Goal: Task Accomplishment & Management: Manage account settings

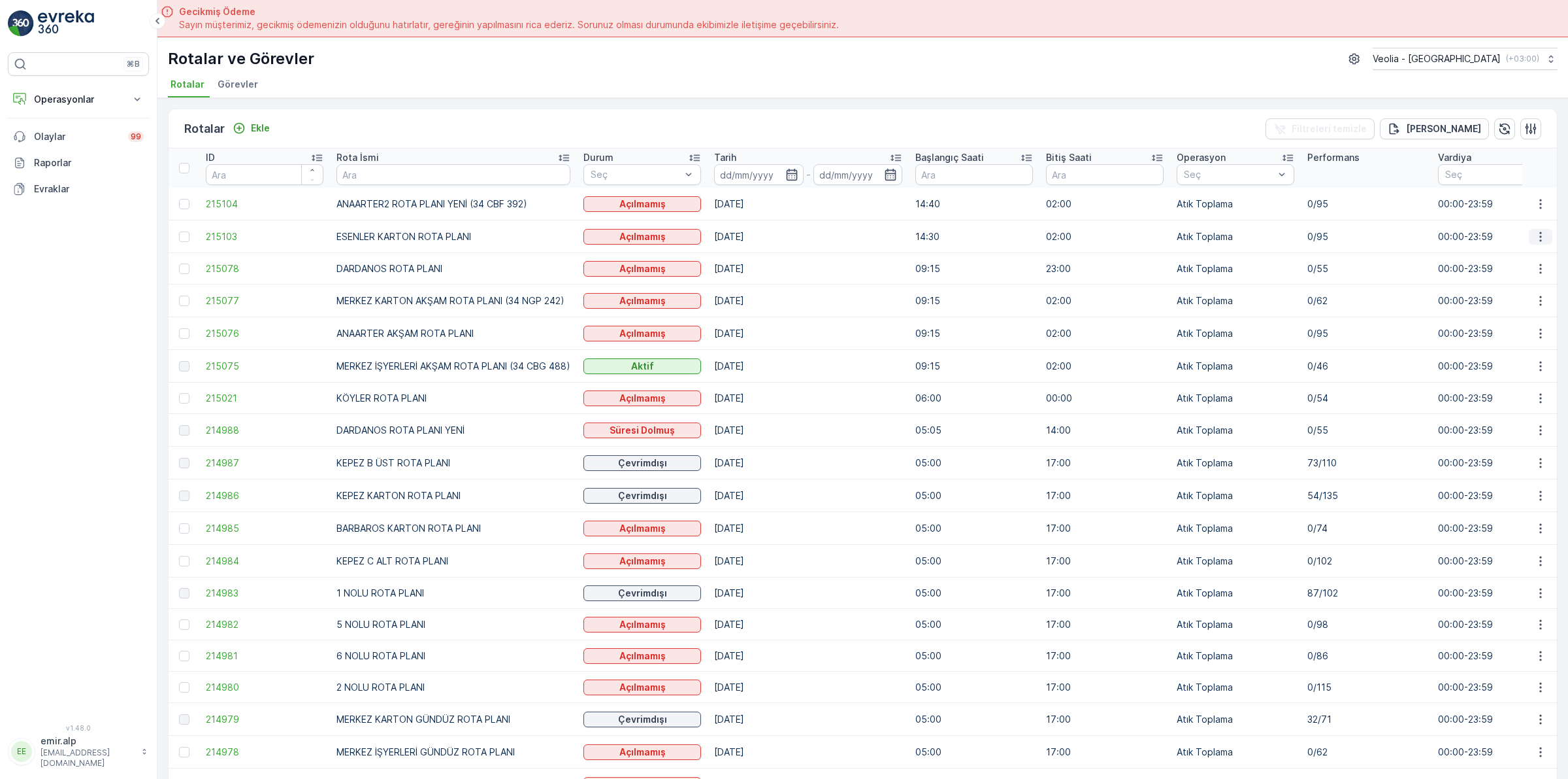
click at [1539, 233] on icon "button" at bounding box center [1540, 236] width 2 height 10
click at [1478, 302] on ul "Daha fazla ayrıntı görün Rota Takibini Görüntüle Tarihçe Atanan Kişiyi Değiştir…" at bounding box center [1510, 295] width 119 height 102
click at [1483, 308] on span "Atanan Kişiyi Değiştir" at bounding box center [1504, 311] width 91 height 13
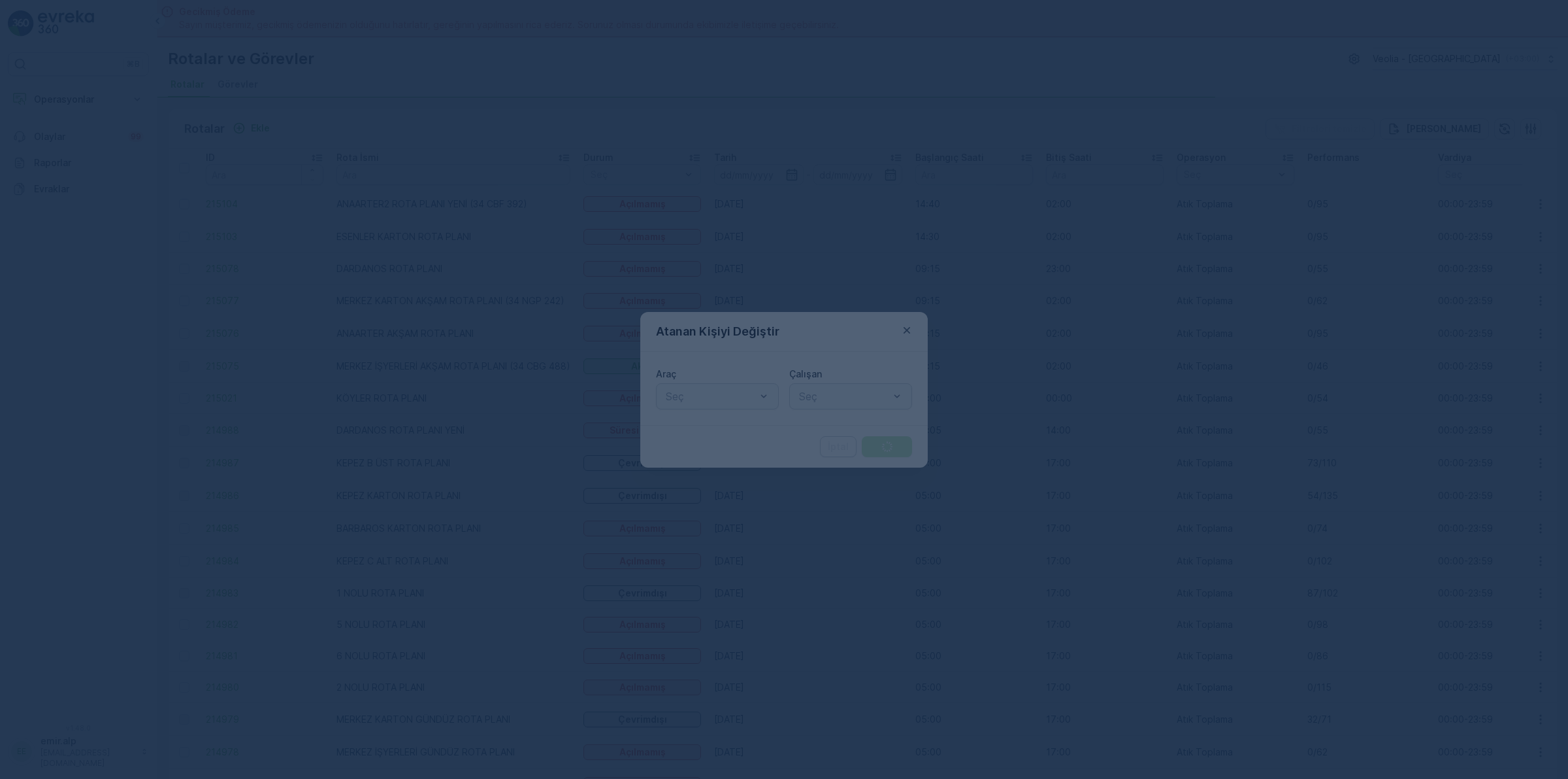
click at [710, 398] on div at bounding box center [784, 389] width 1568 height 779
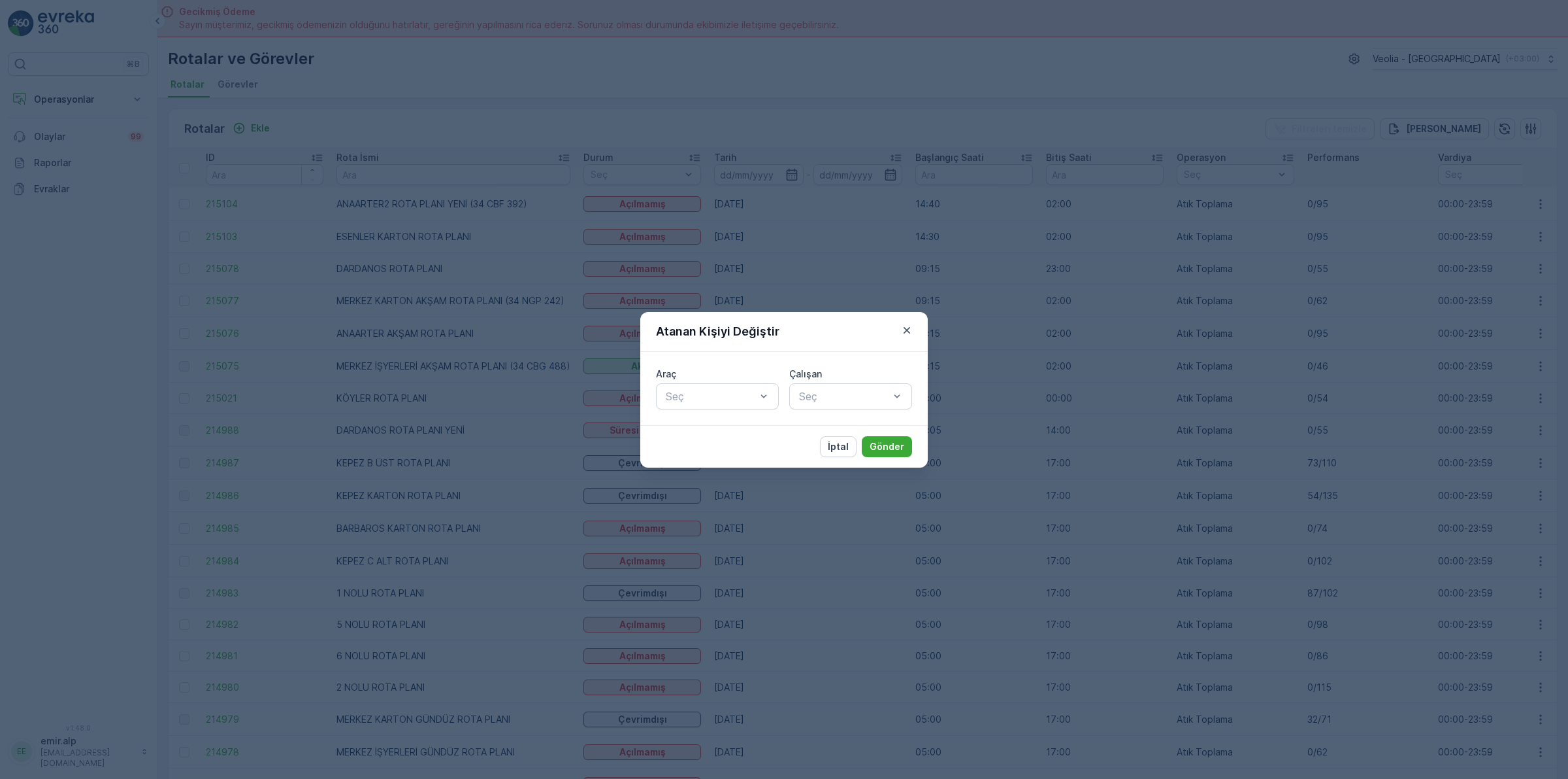
click at [710, 398] on div at bounding box center [711, 396] width 93 height 12
type input "462"
click at [837, 390] on div at bounding box center [844, 396] width 93 height 12
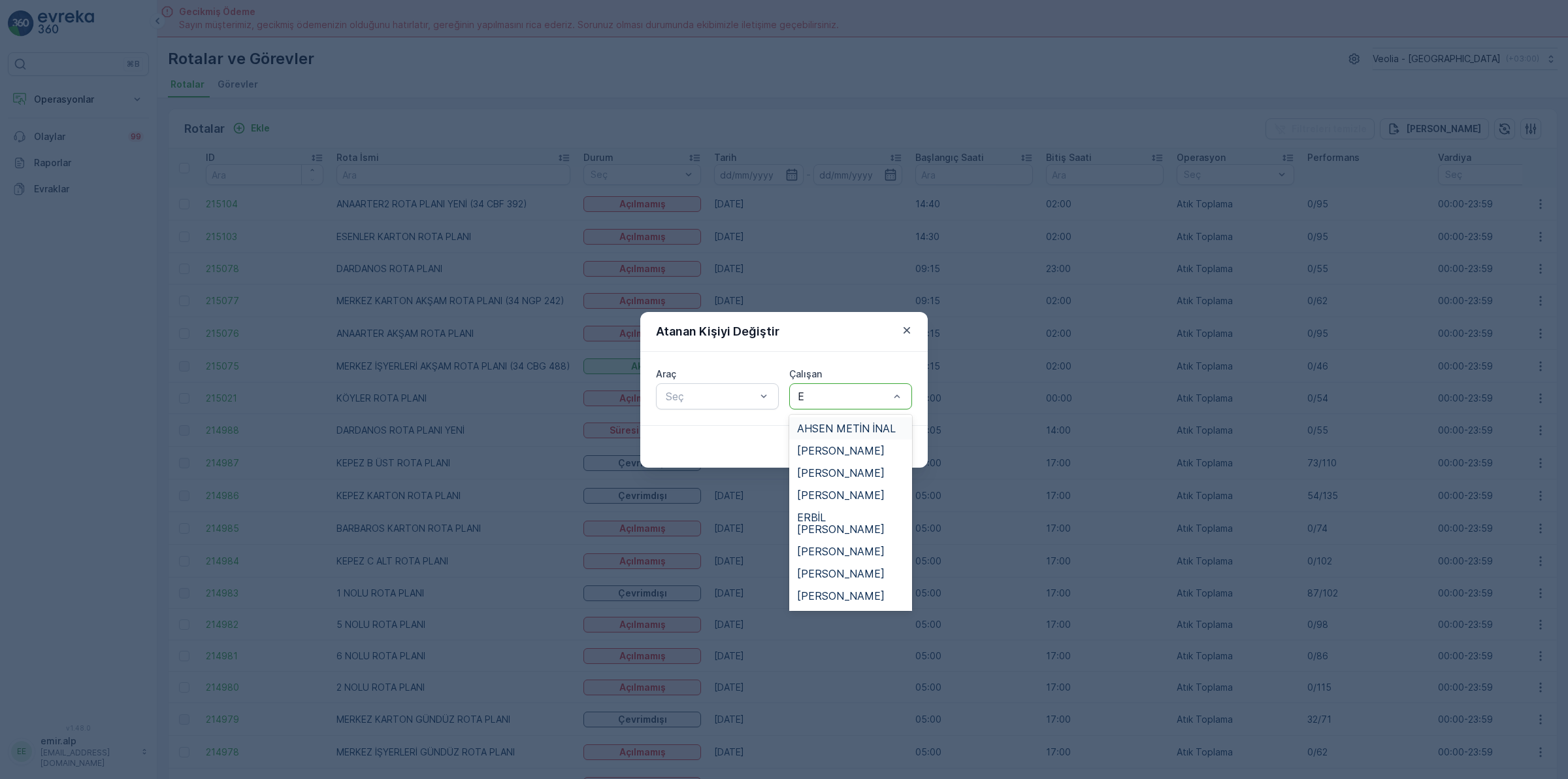
type input "ER"
click at [826, 427] on span "ERBİL [PERSON_NAME]" at bounding box center [850, 434] width 107 height 24
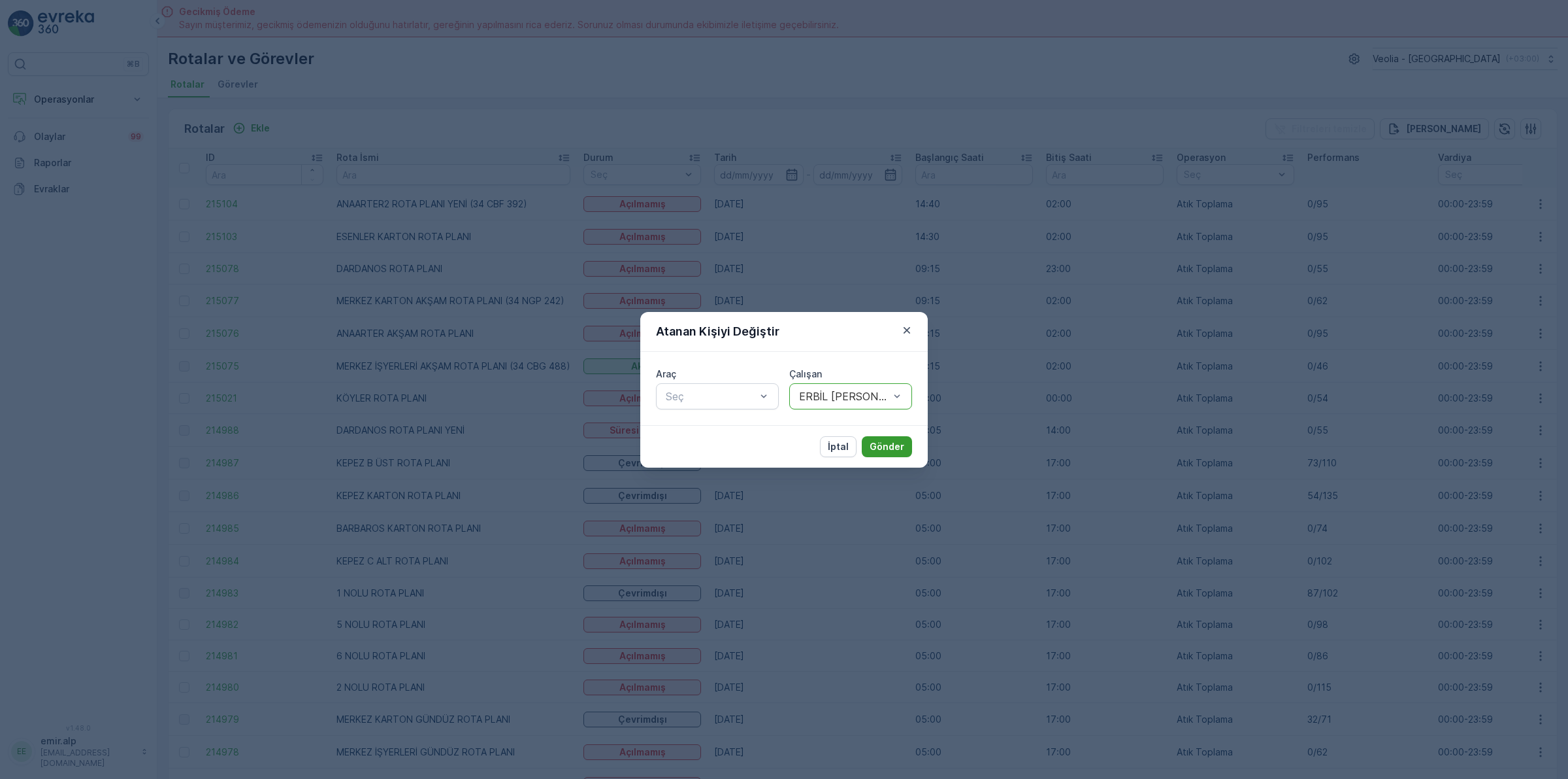
click at [883, 443] on p "Gönder" at bounding box center [887, 446] width 35 height 13
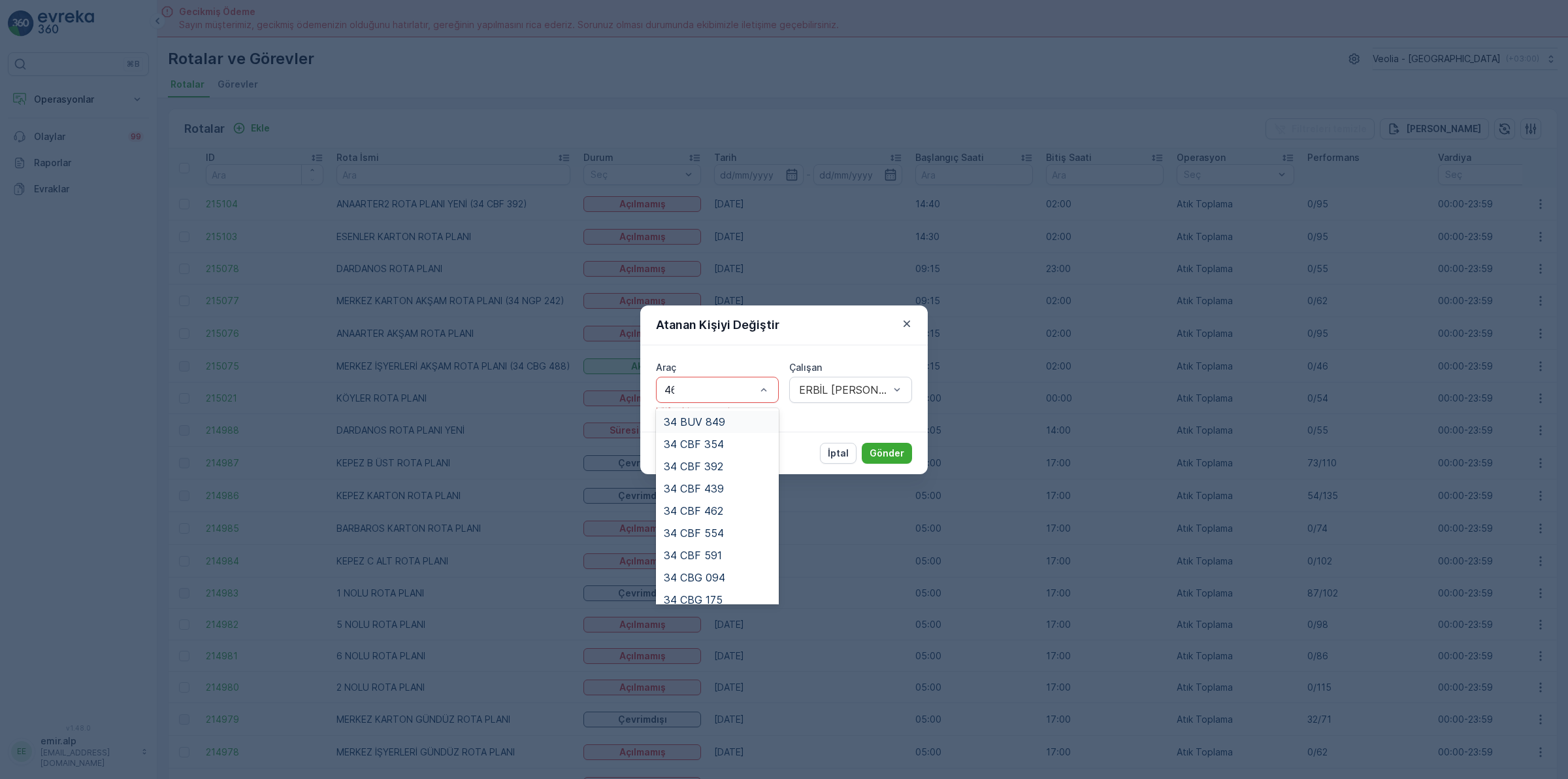
type input "462"
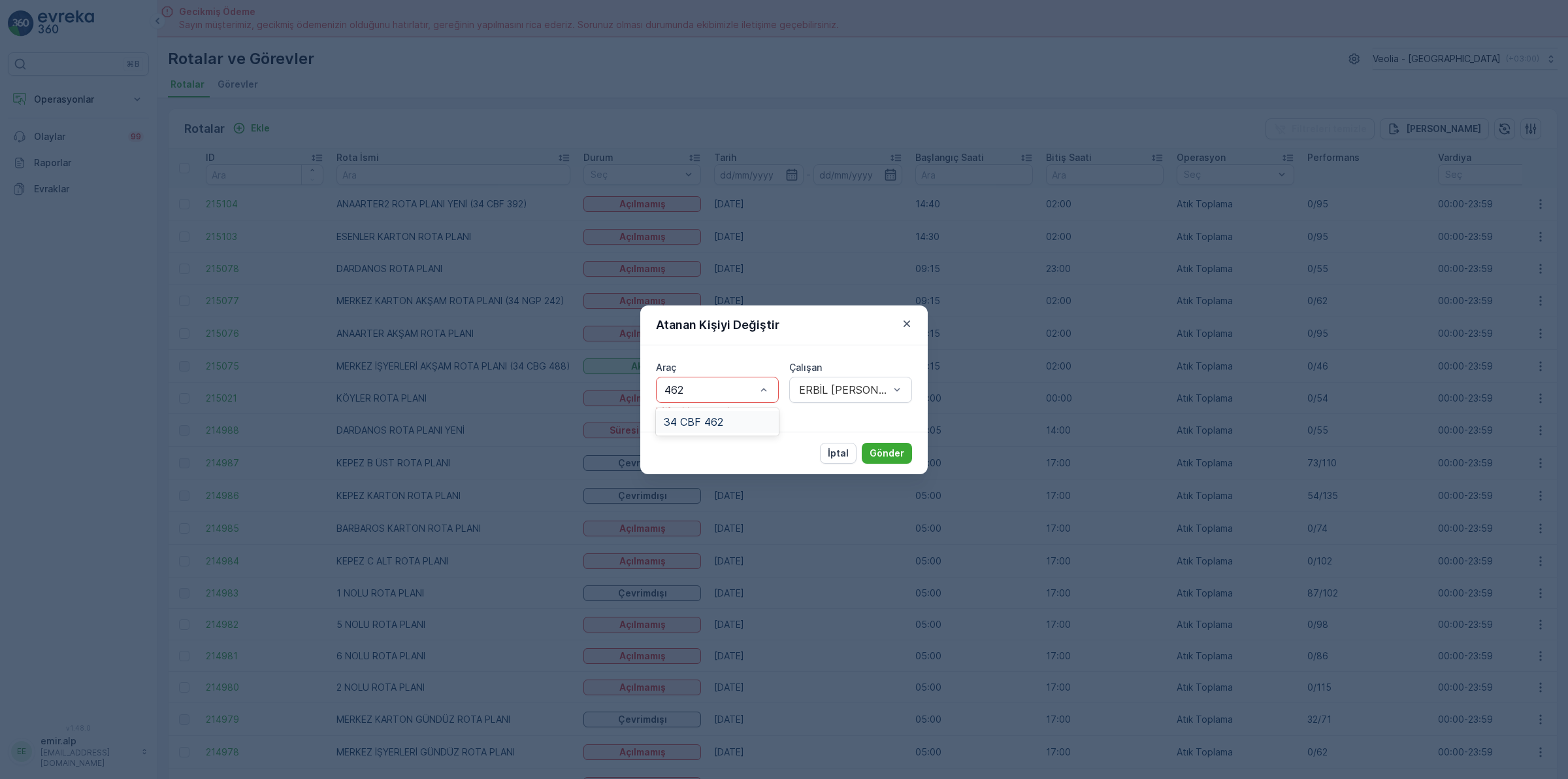
click at [717, 422] on span "34 CBF 462" at bounding box center [693, 422] width 59 height 12
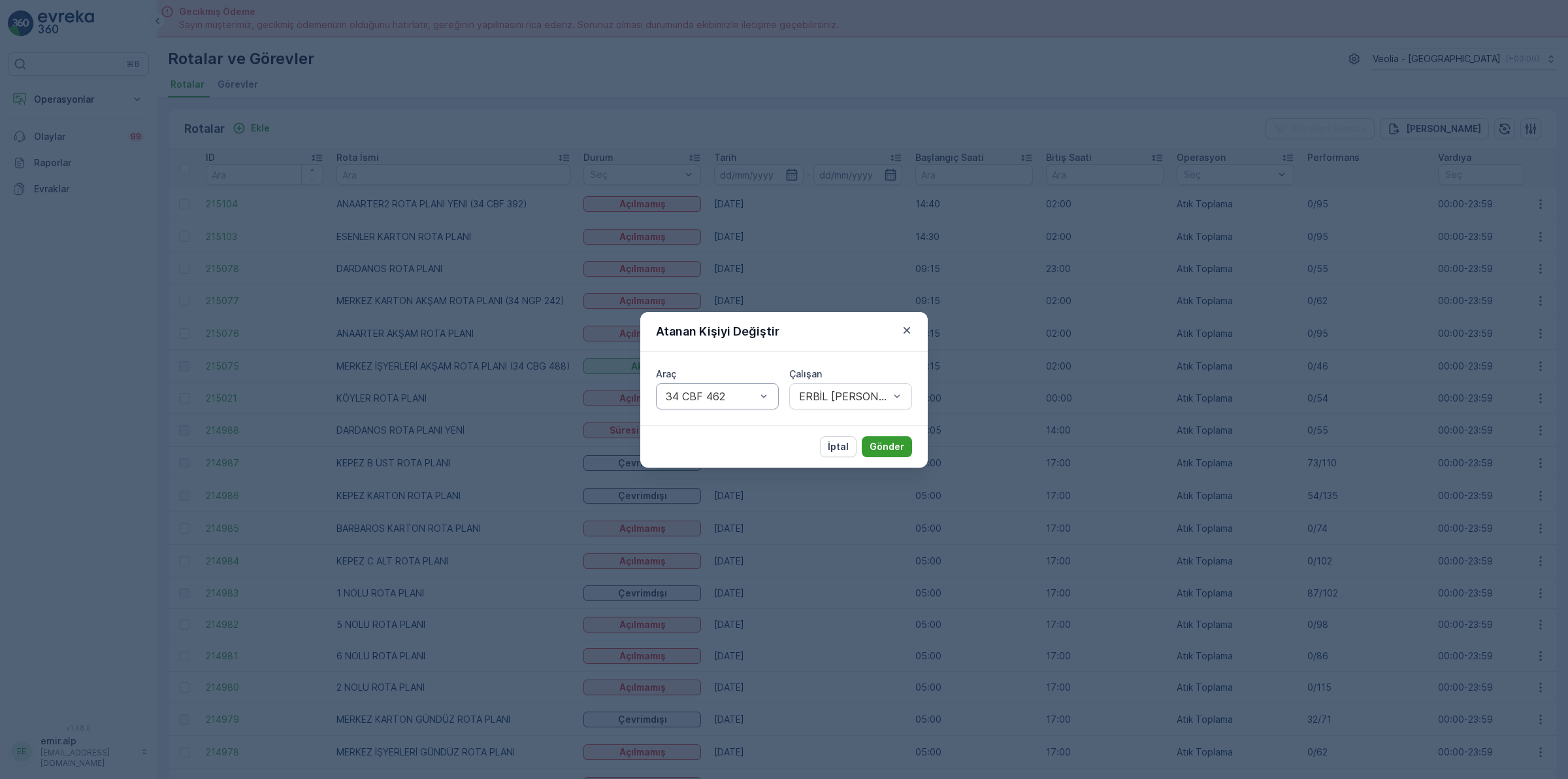
click at [881, 452] on p "Gönder" at bounding box center [887, 446] width 35 height 13
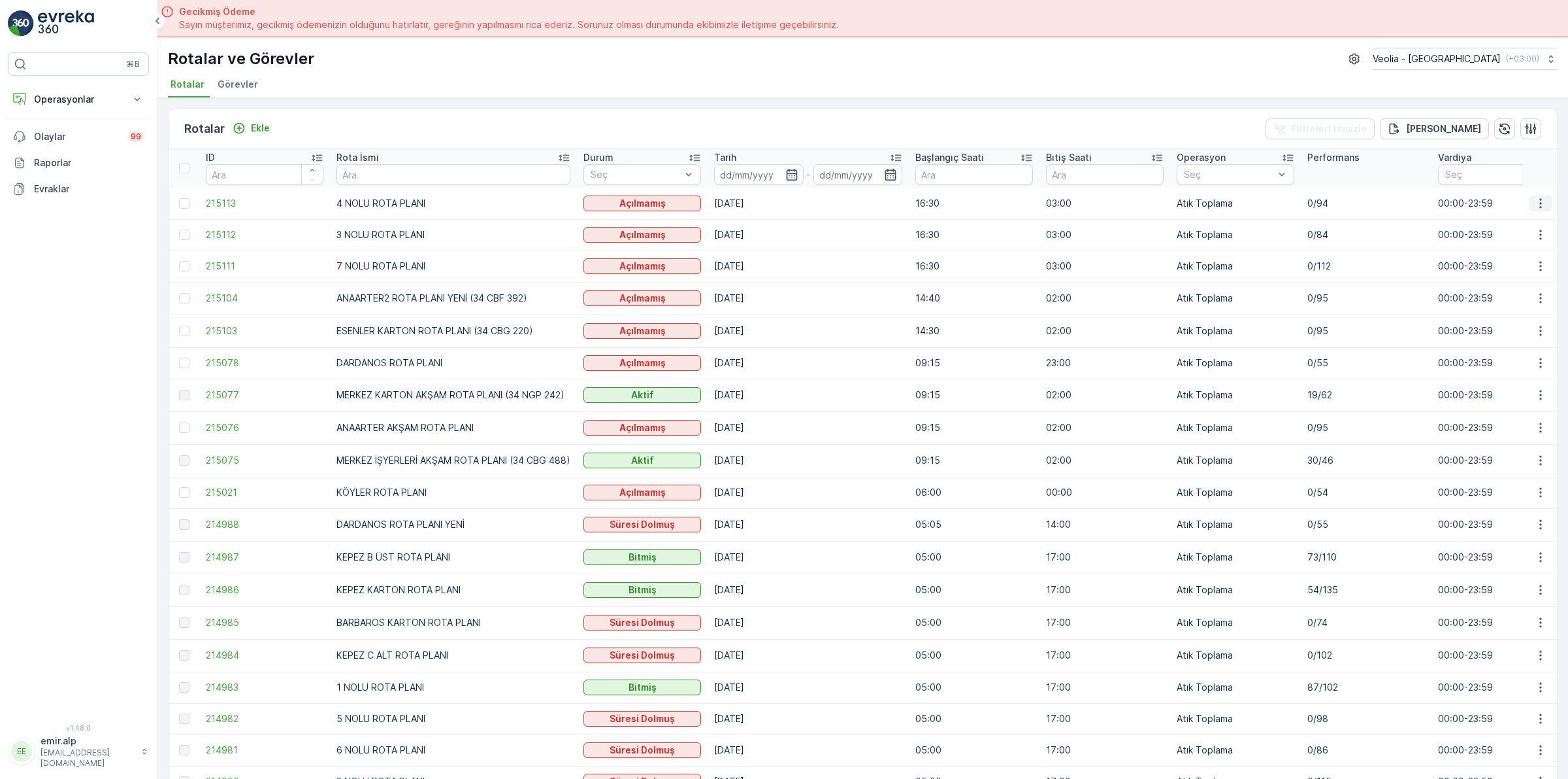
click at [1537, 201] on icon "button" at bounding box center [1541, 203] width 13 height 13
click at [1498, 276] on span "Atanan Kişiyi Değiştir" at bounding box center [1504, 278] width 91 height 13
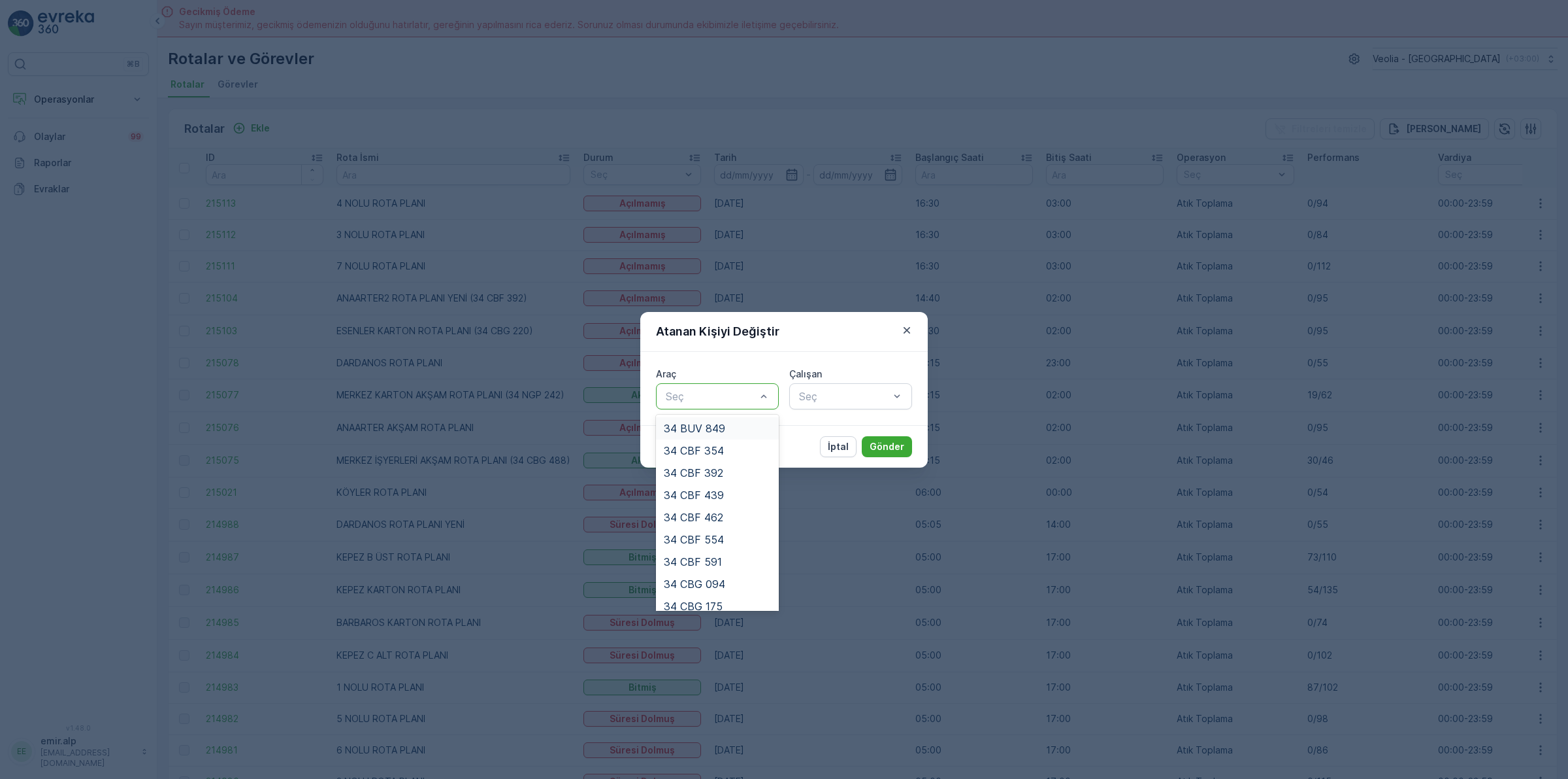
click at [748, 394] on div at bounding box center [711, 396] width 93 height 12
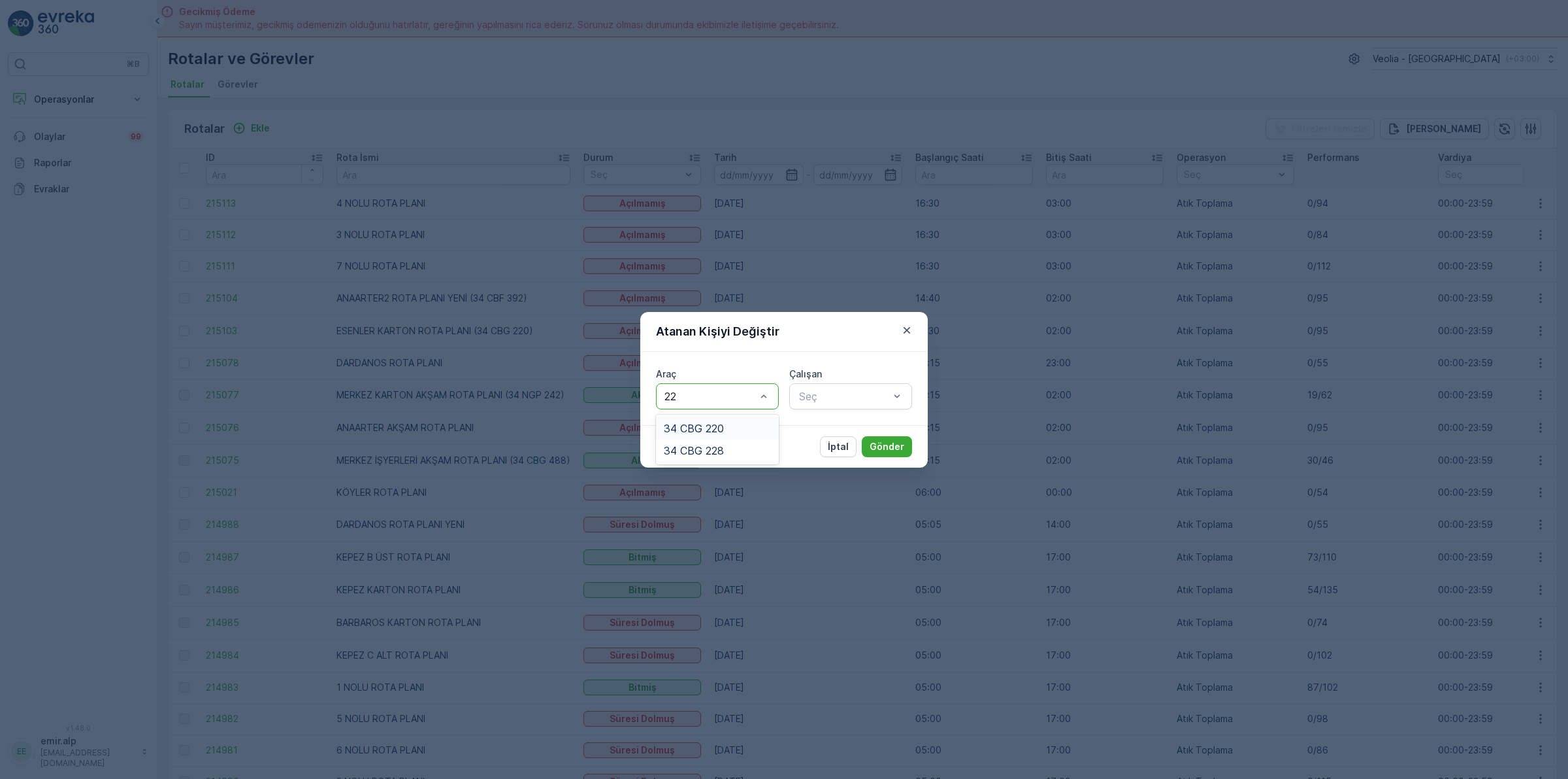
type input "220"
click at [700, 422] on span "34 CBG 220" at bounding box center [694, 428] width 60 height 12
click at [818, 392] on div at bounding box center [844, 396] width 93 height 12
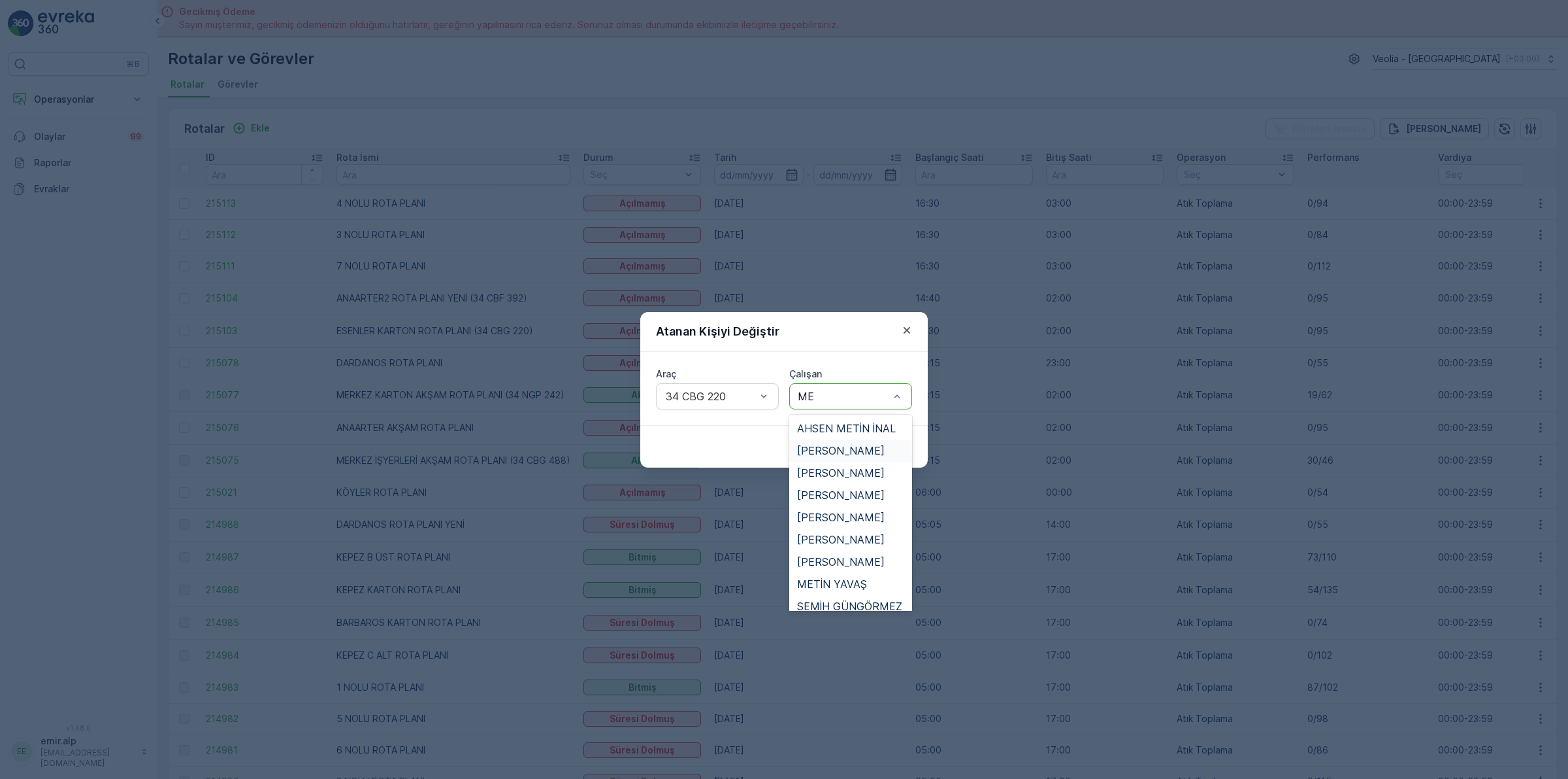
type input "MEM"
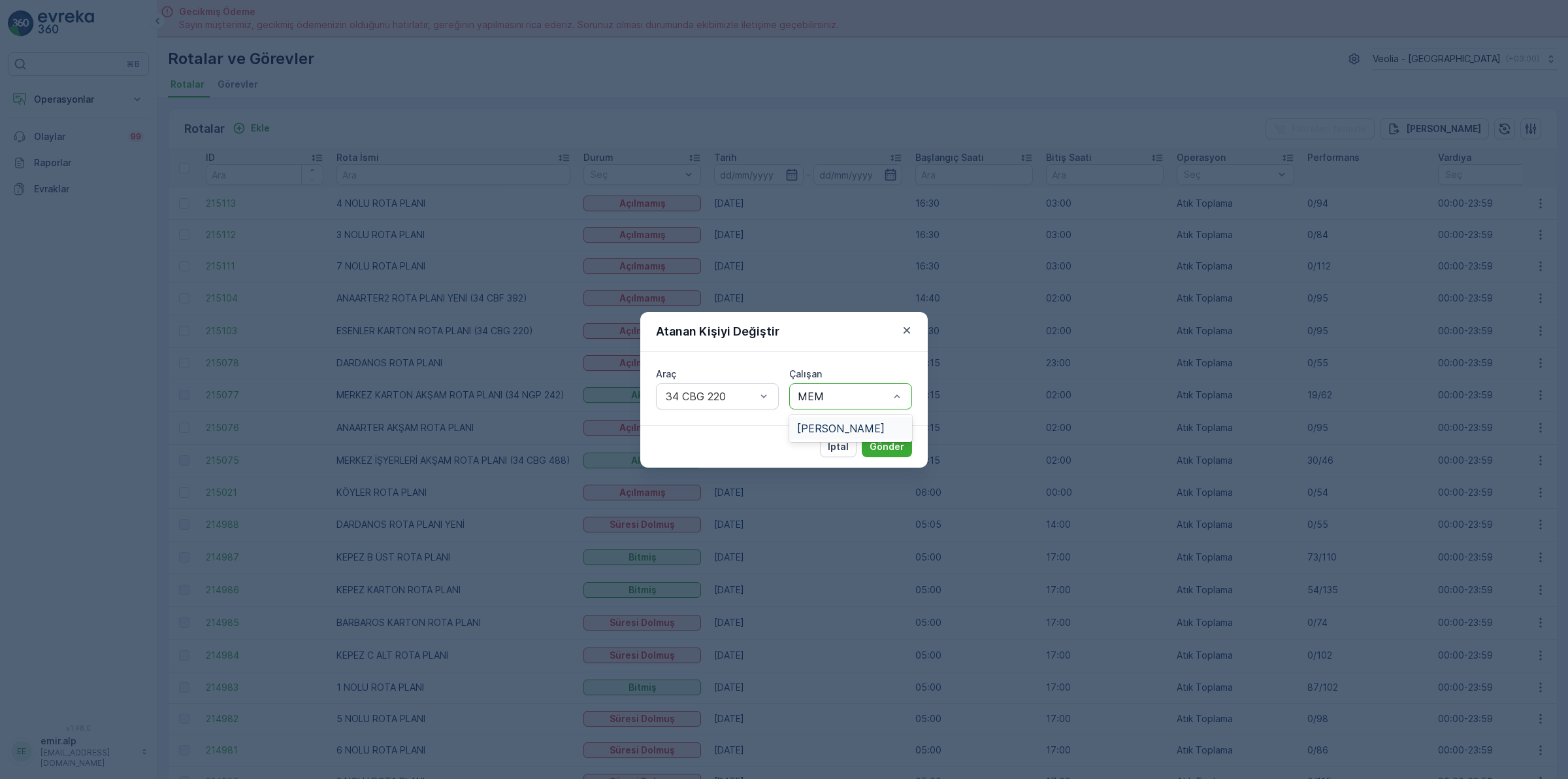
click at [887, 422] on div "[PERSON_NAME]" at bounding box center [850, 428] width 107 height 12
click at [874, 440] on p "Gönder" at bounding box center [887, 446] width 35 height 13
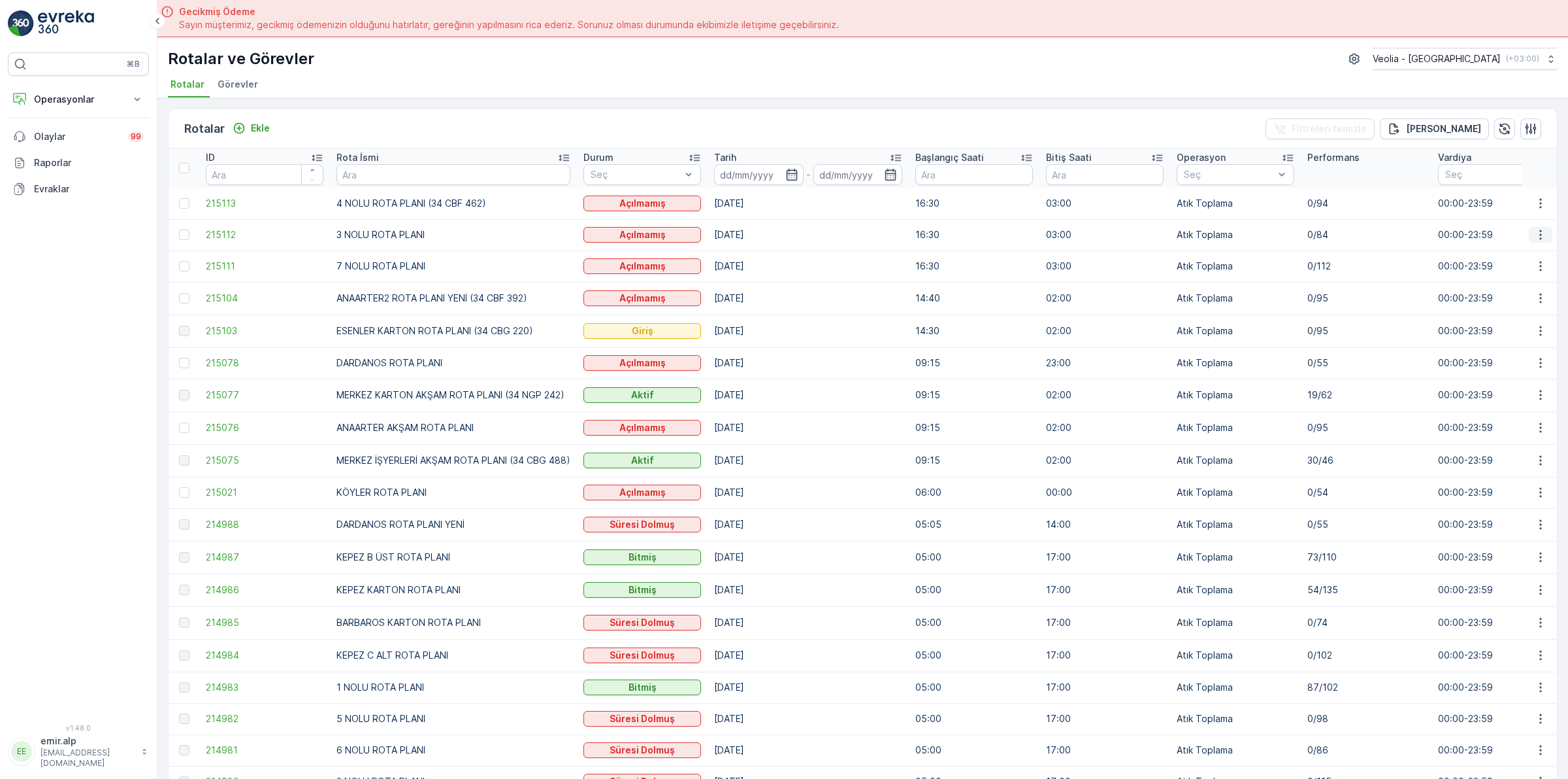
click at [1539, 230] on icon "button" at bounding box center [1540, 235] width 2 height 10
click at [1488, 307] on span "Atanan Kişiyi Değiştir" at bounding box center [1504, 309] width 91 height 13
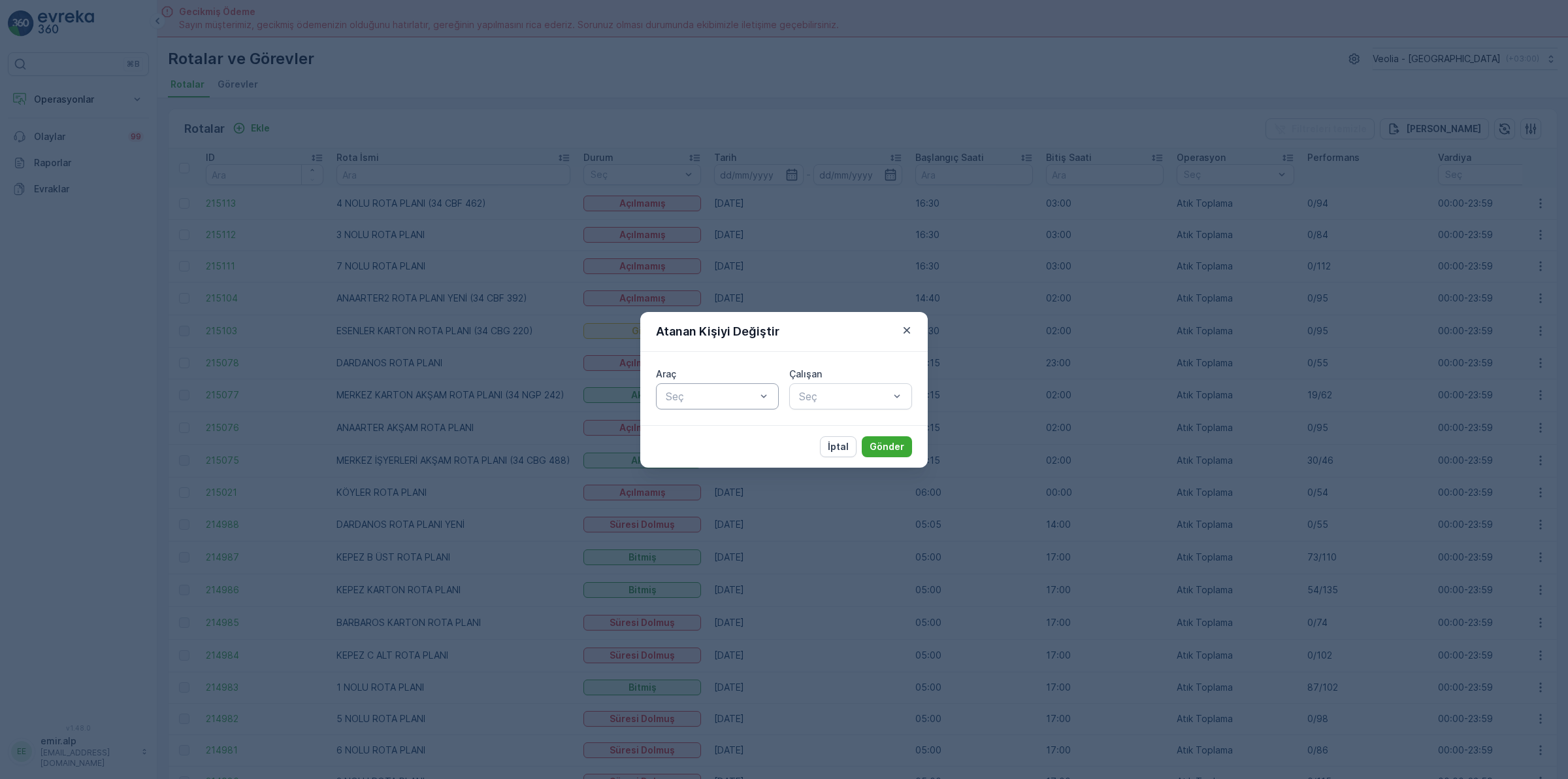
click at [699, 392] on div at bounding box center [711, 396] width 93 height 12
type input "439"
click at [711, 422] on span "34 CBF 439" at bounding box center [694, 428] width 60 height 12
click at [848, 396] on div at bounding box center [844, 396] width 93 height 12
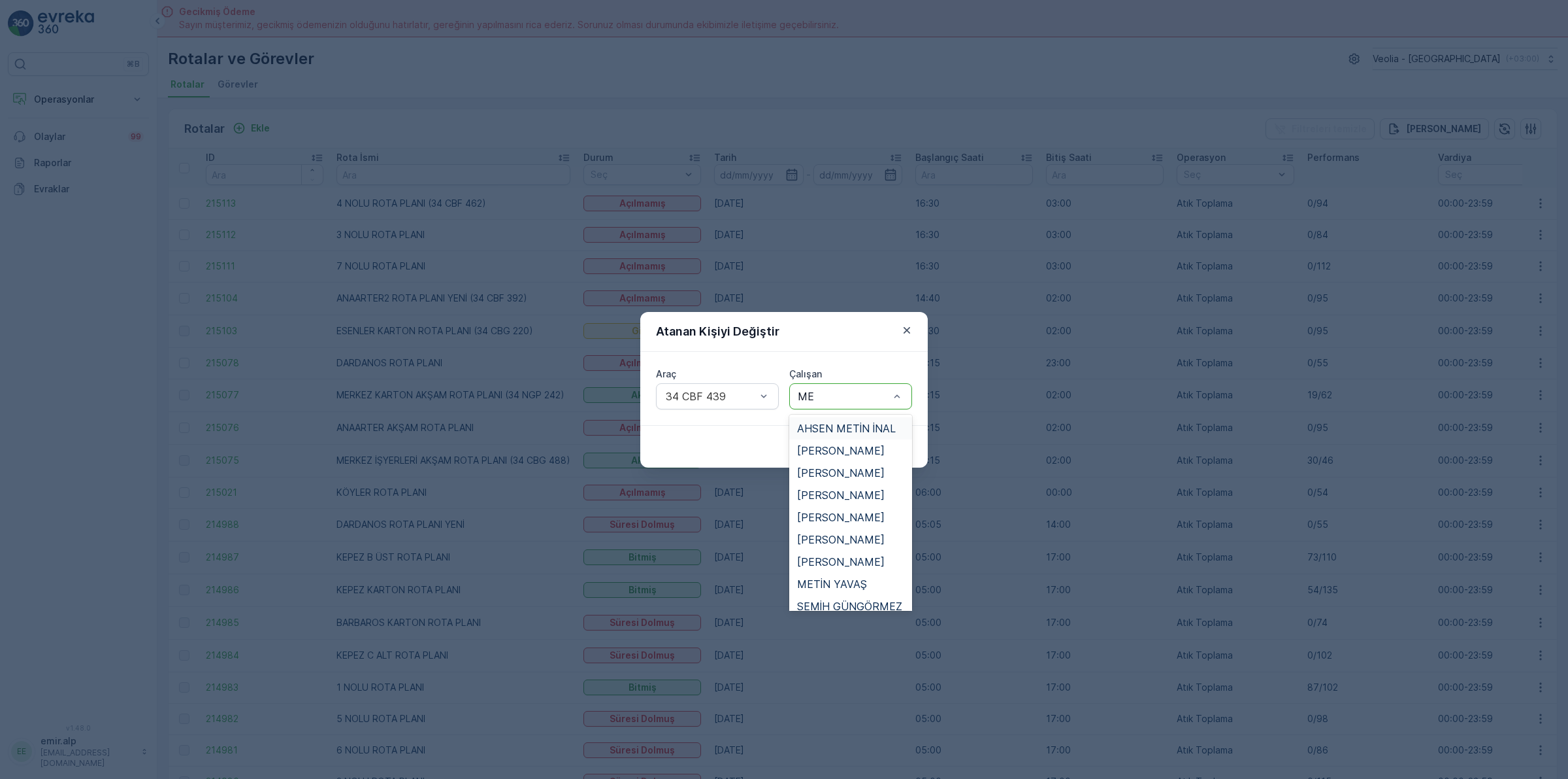
type input "MEH"
click at [854, 518] on span "[PERSON_NAME]" at bounding box center [841, 517] width 87 height 12
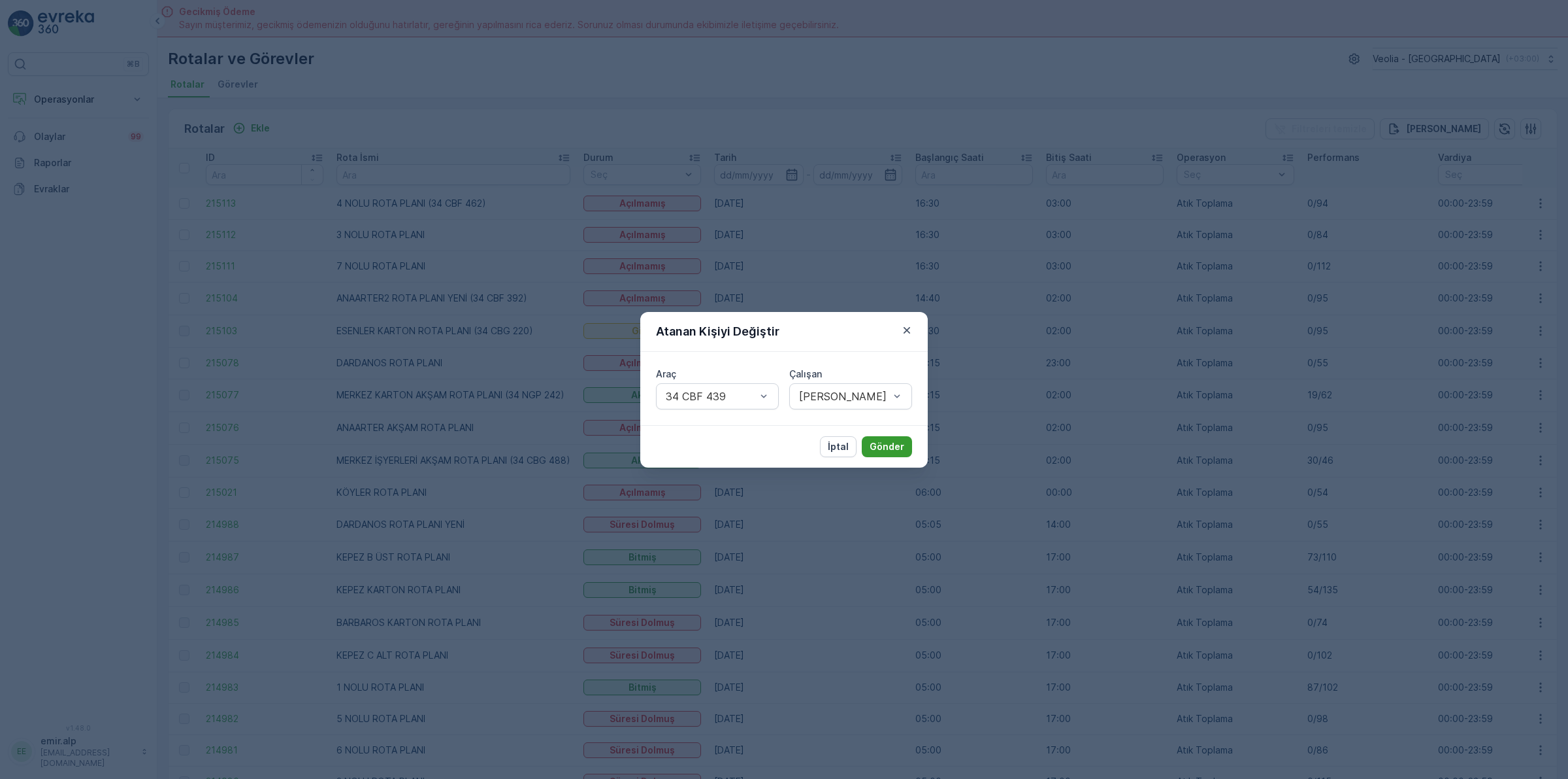
click at [894, 447] on p "Gönder" at bounding box center [887, 446] width 35 height 13
